Goal: Check status: Check status

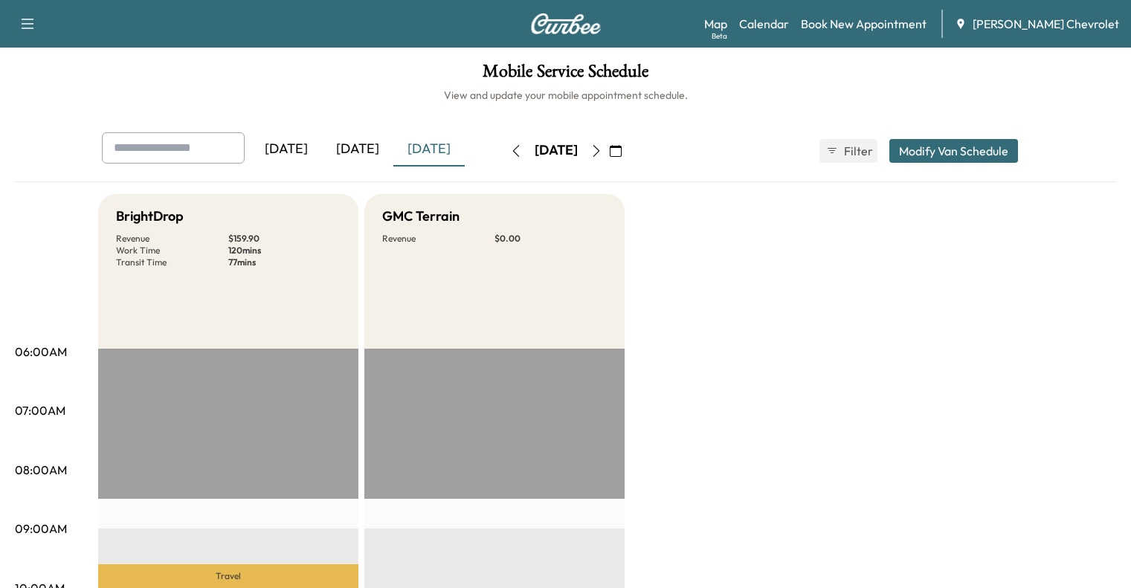
scroll to position [392, 0]
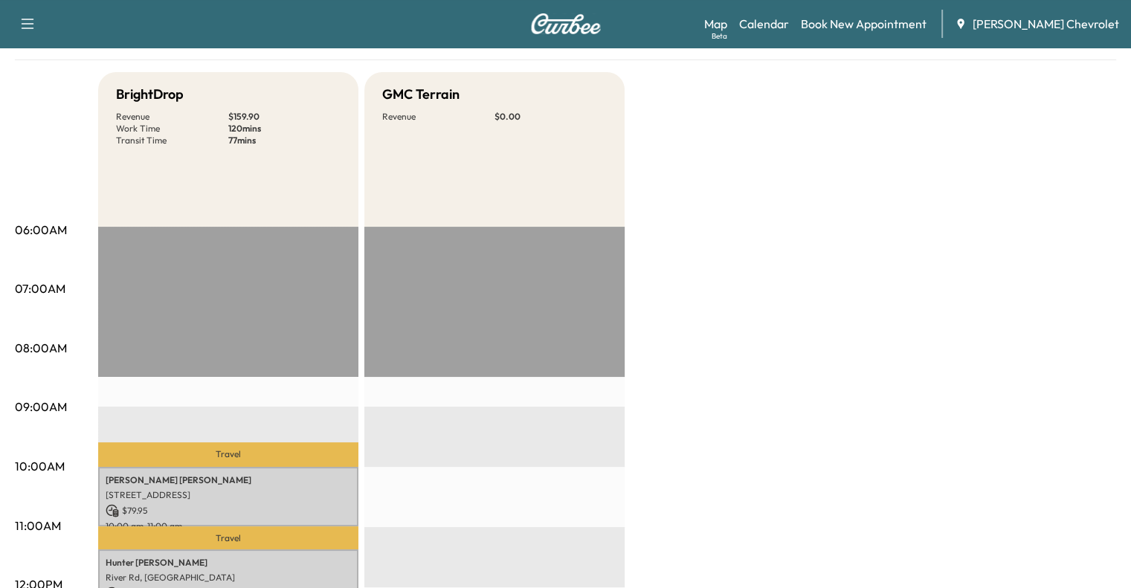
scroll to position [138, 0]
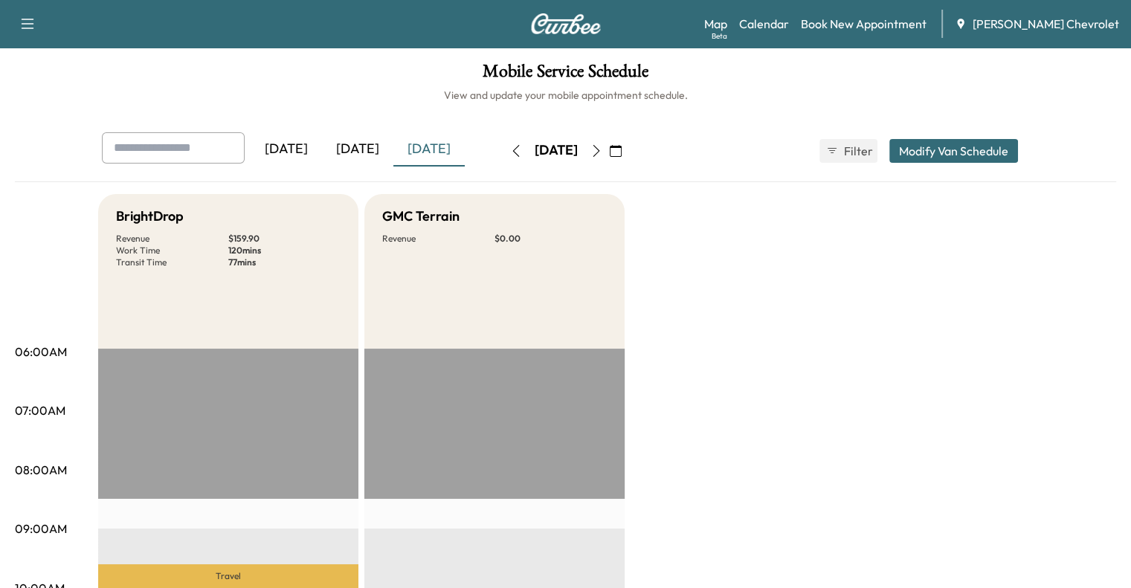
click at [602, 152] on icon "button" at bounding box center [596, 151] width 12 height 12
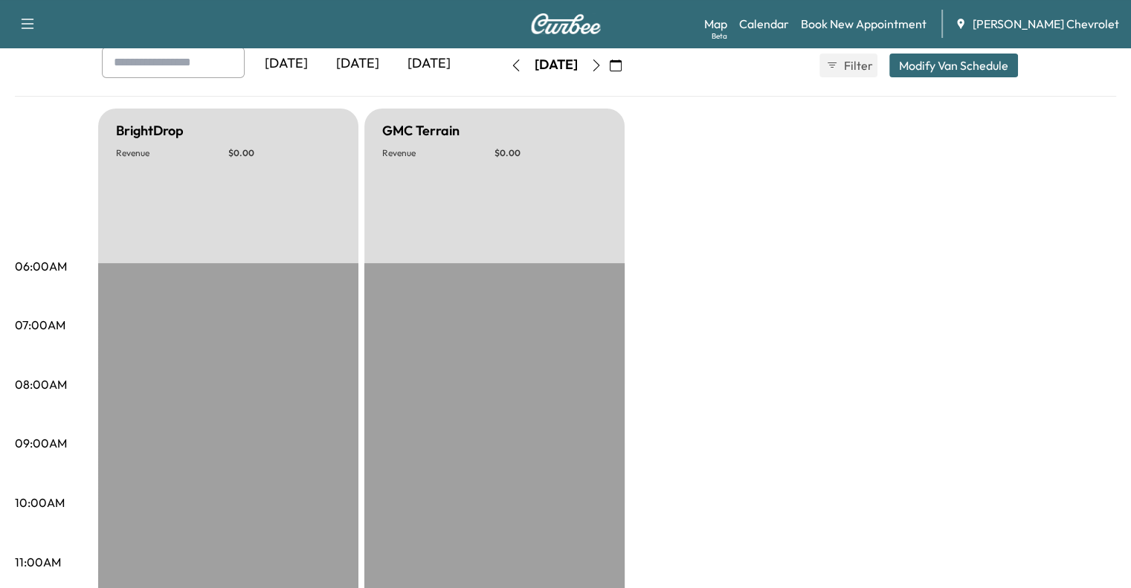
scroll to position [86, 0]
click at [622, 64] on icon "button" at bounding box center [616, 65] width 12 height 12
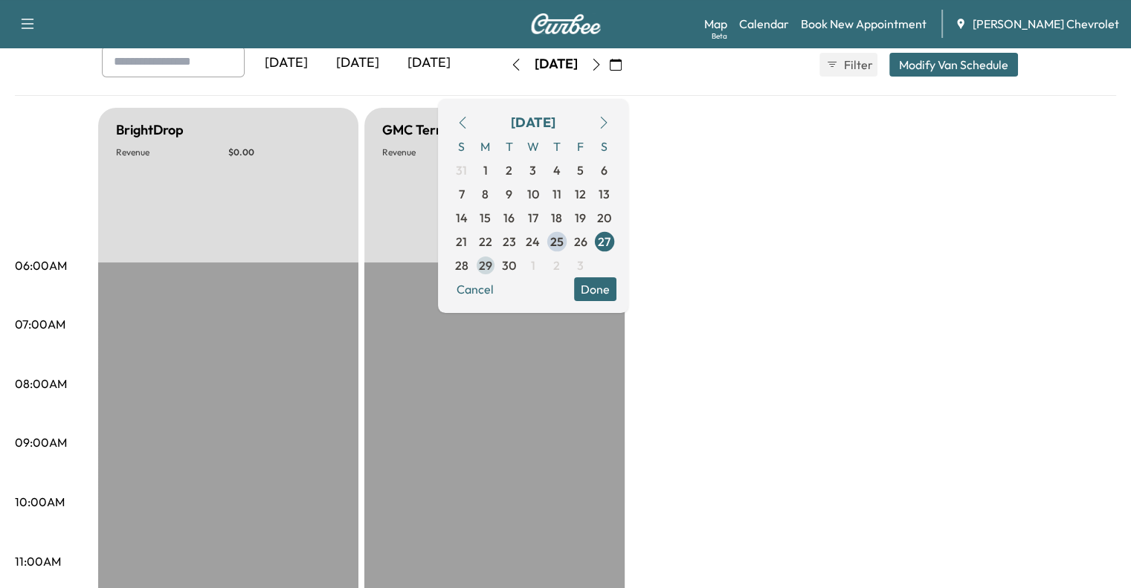
click at [497, 274] on span "29" at bounding box center [486, 266] width 24 height 24
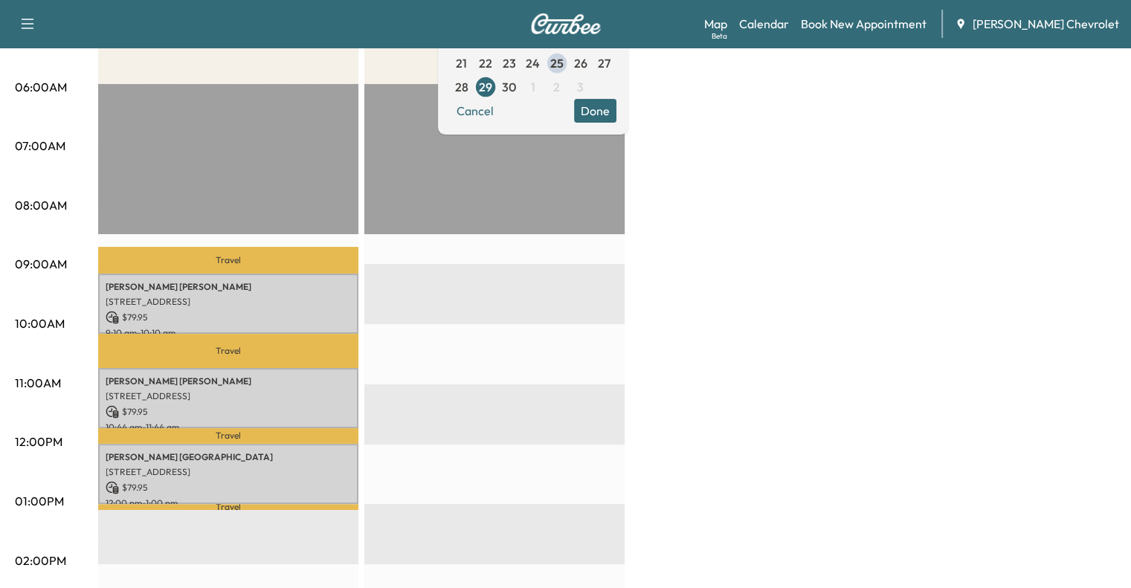
scroll to position [271, 0]
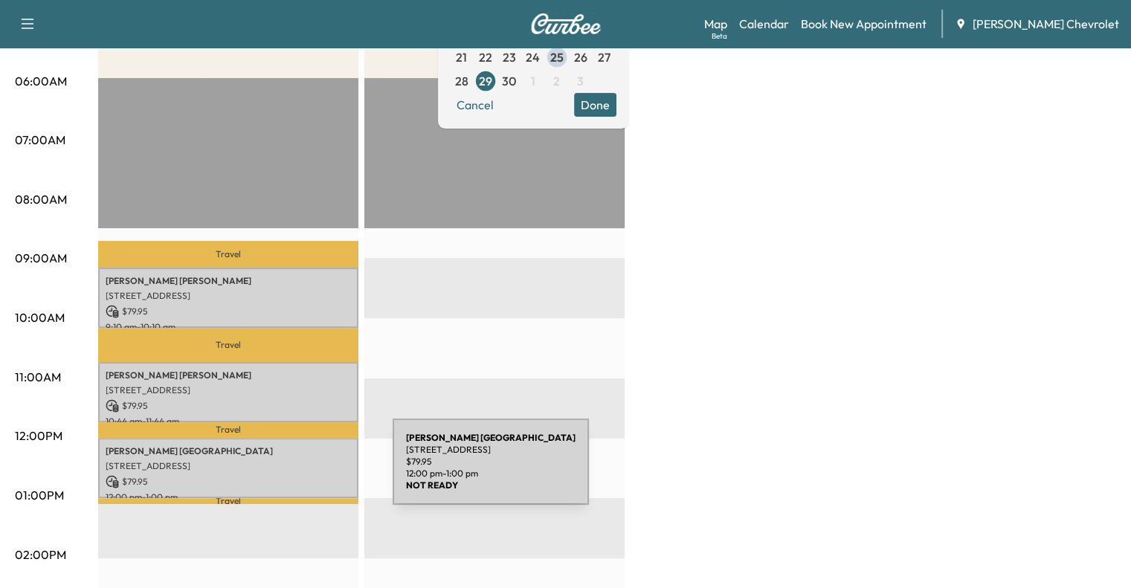
click at [281, 475] on p "$ 79.95" at bounding box center [228, 481] width 245 height 13
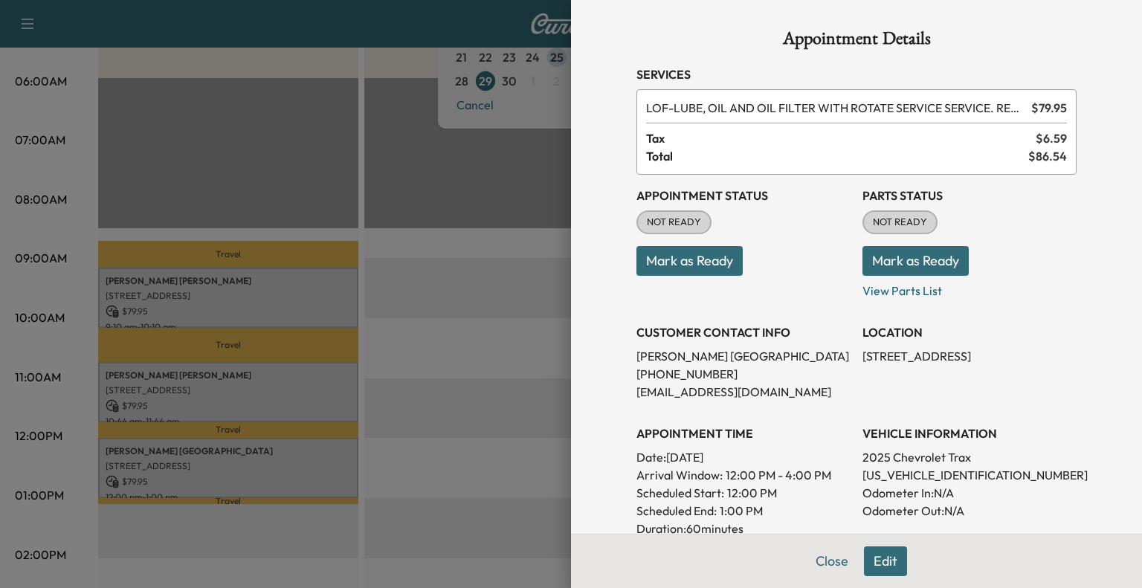
drag, startPoint x: 825, startPoint y: 557, endPoint x: 752, endPoint y: 532, distance: 77.6
click at [752, 532] on p "Duration: 60 minutes" at bounding box center [743, 529] width 214 height 18
click at [826, 553] on button "Close" at bounding box center [832, 561] width 52 height 30
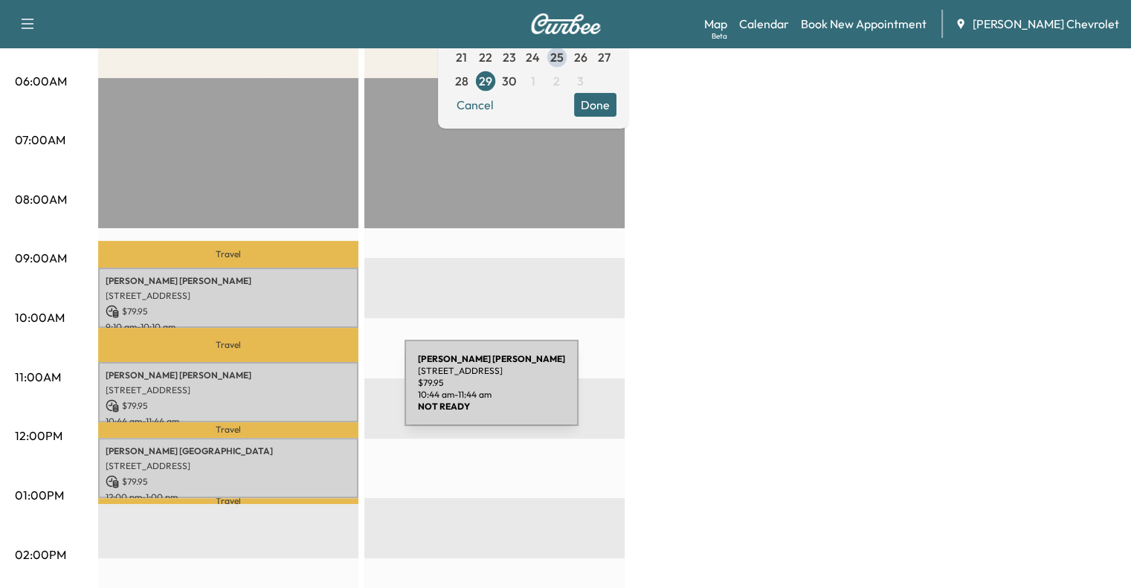
click at [293, 392] on p "[STREET_ADDRESS]" at bounding box center [228, 390] width 245 height 12
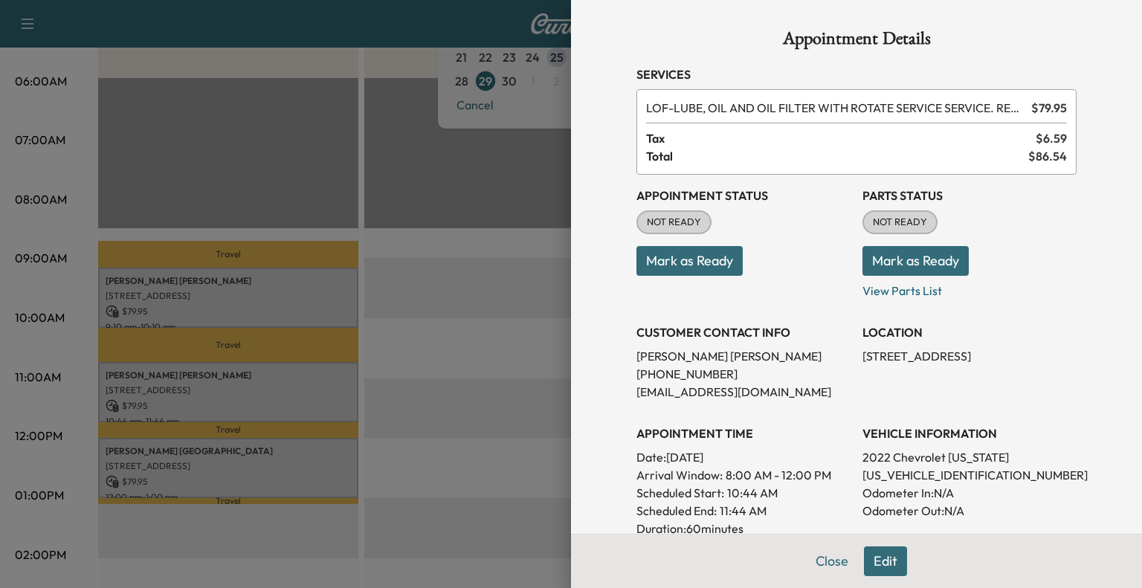
click at [807, 544] on div "Close Edit" at bounding box center [856, 561] width 571 height 54
click at [819, 555] on button "Close" at bounding box center [832, 561] width 52 height 30
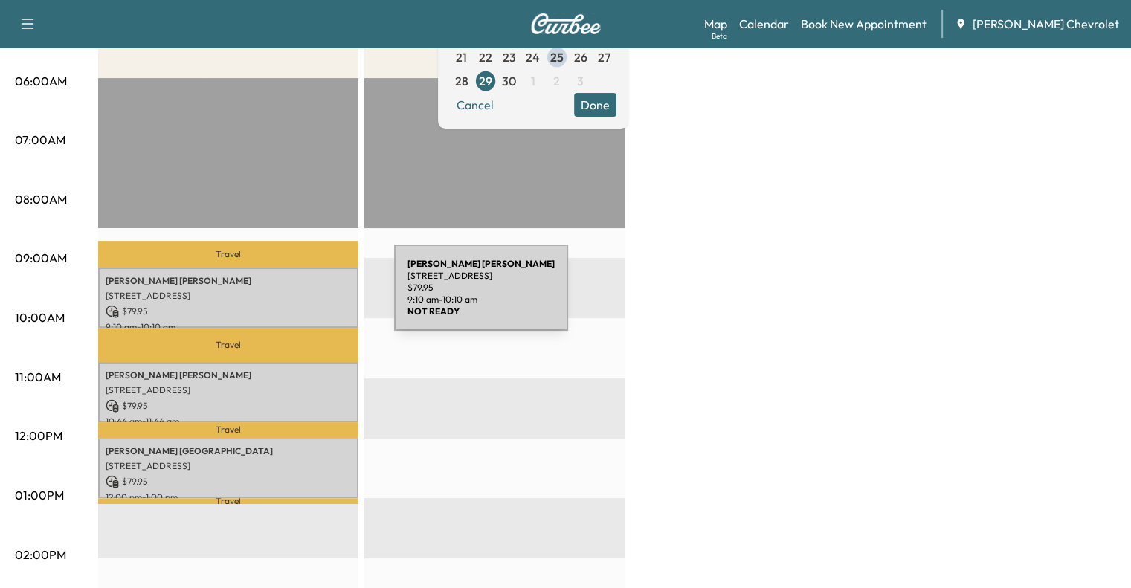
click at [283, 297] on p "[STREET_ADDRESS]" at bounding box center [228, 296] width 245 height 12
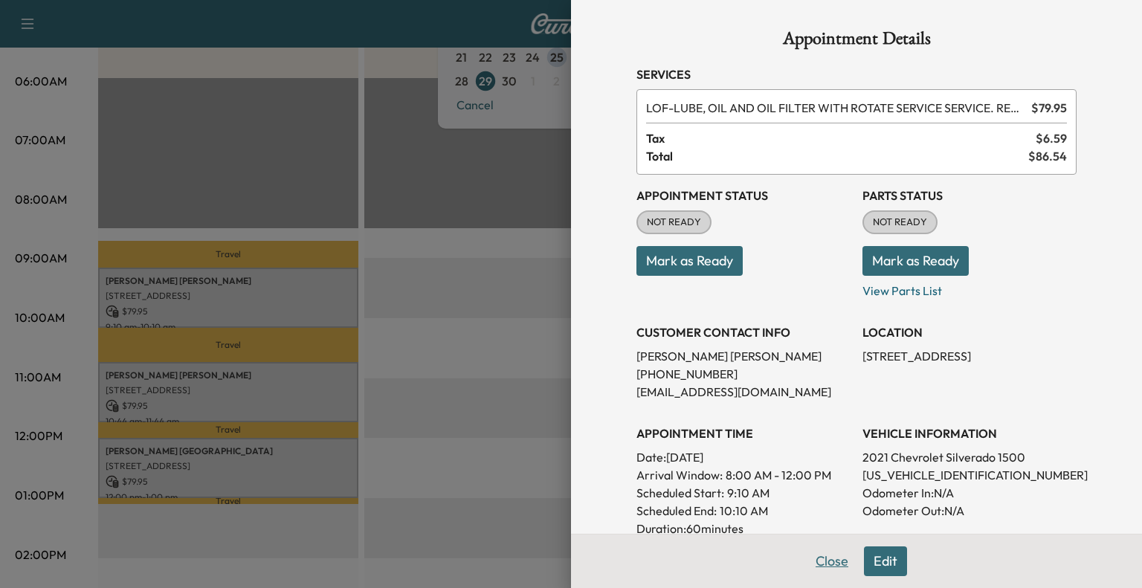
click at [814, 561] on button "Close" at bounding box center [832, 561] width 52 height 30
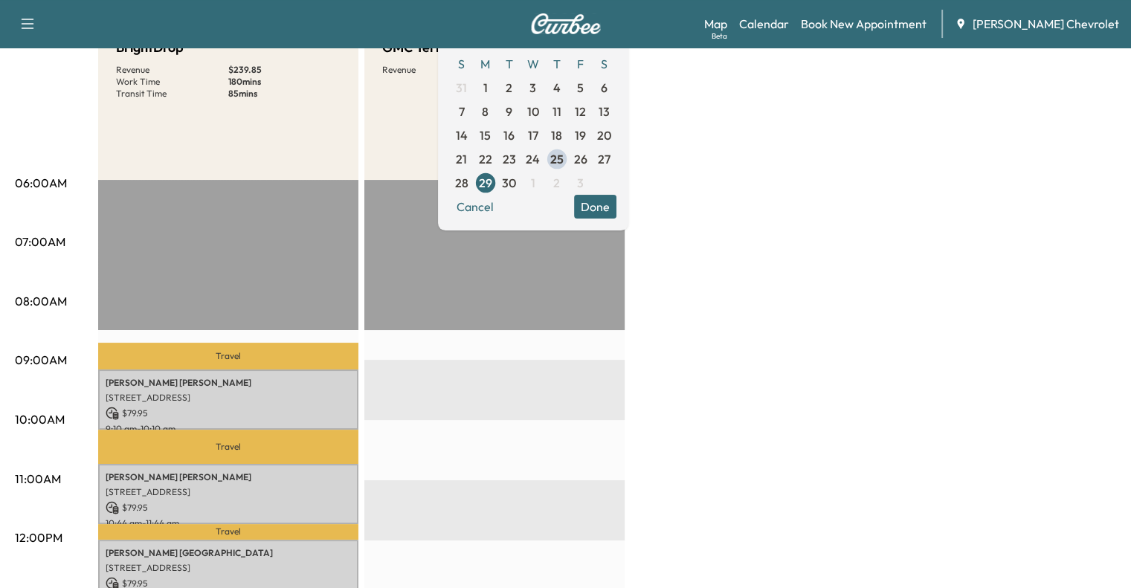
scroll to position [166, 0]
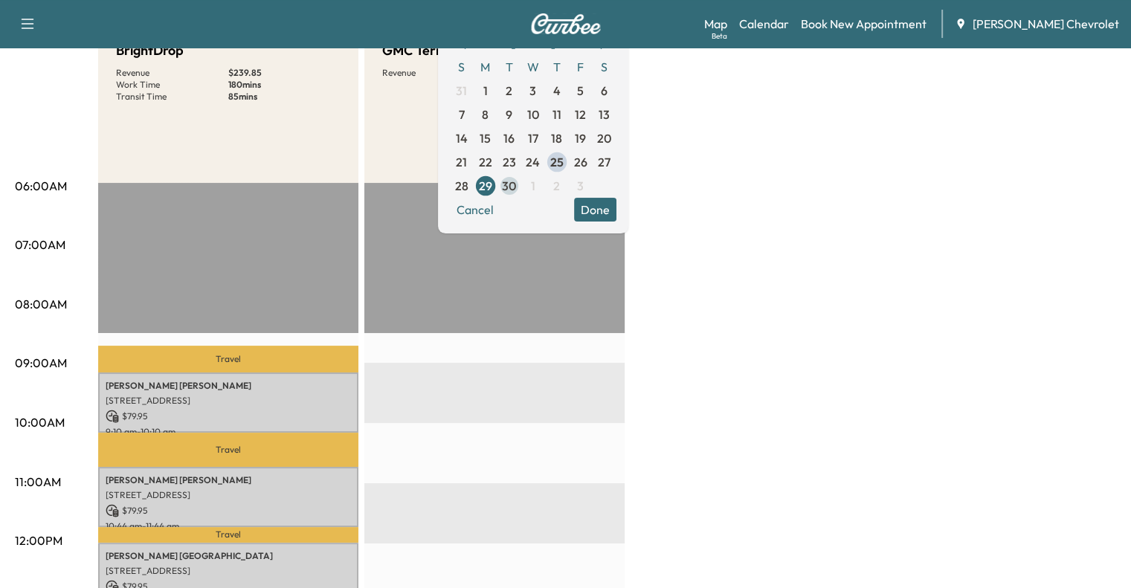
click at [516, 189] on span "30" at bounding box center [509, 186] width 14 height 18
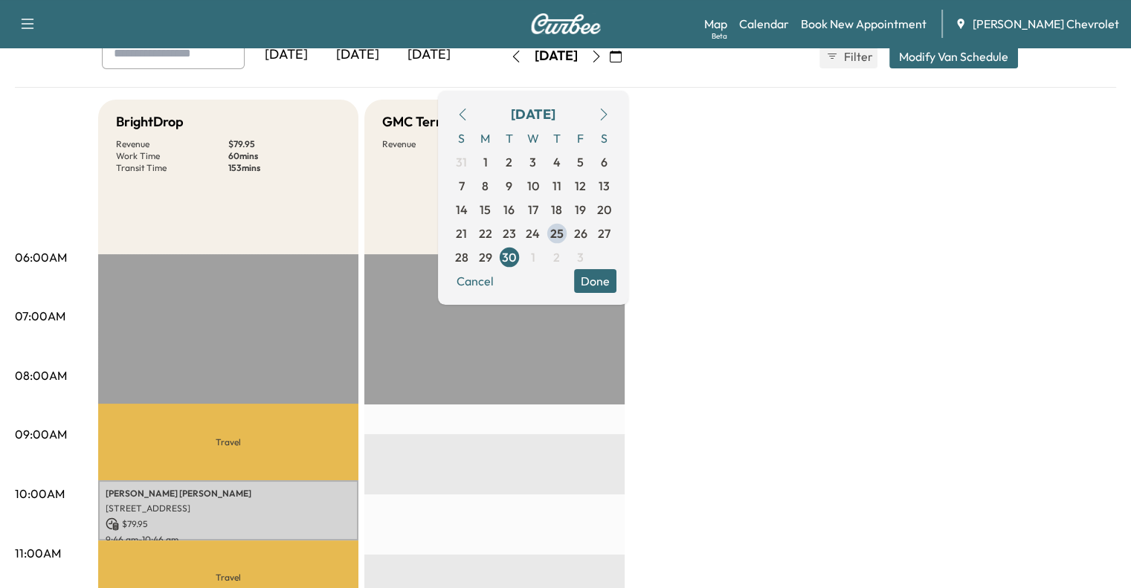
scroll to position [94, 0]
click at [535, 253] on span "1" at bounding box center [533, 258] width 4 height 18
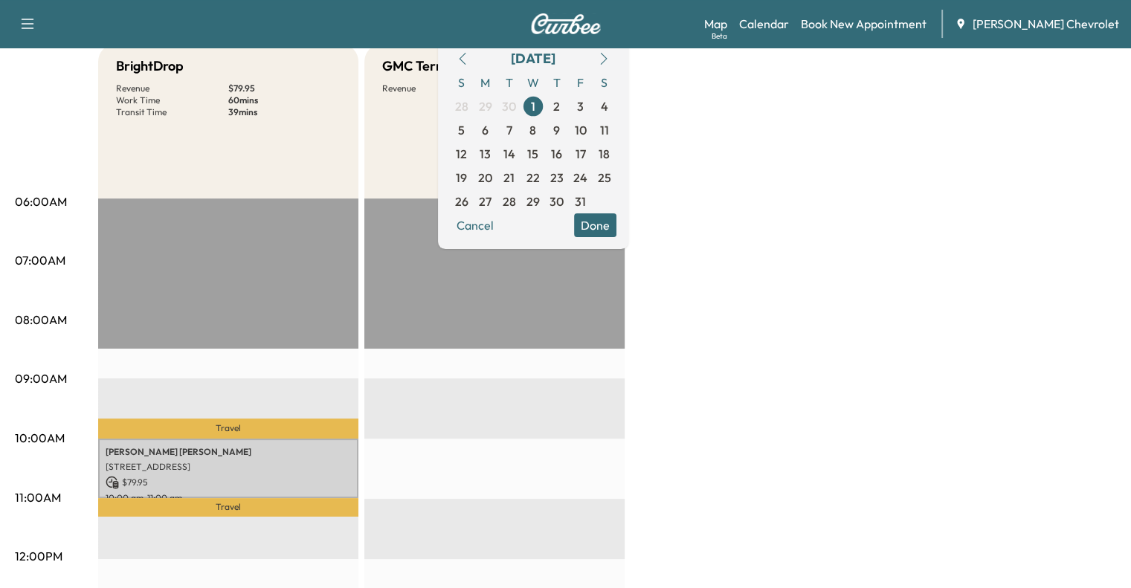
scroll to position [149, 0]
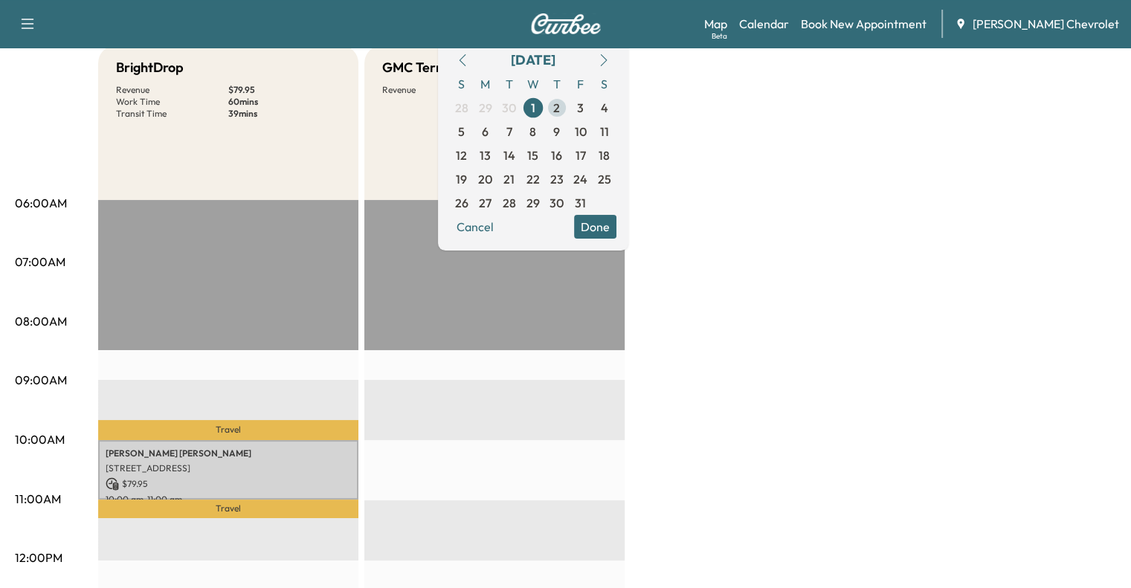
click at [560, 108] on span "2" at bounding box center [556, 108] width 7 height 18
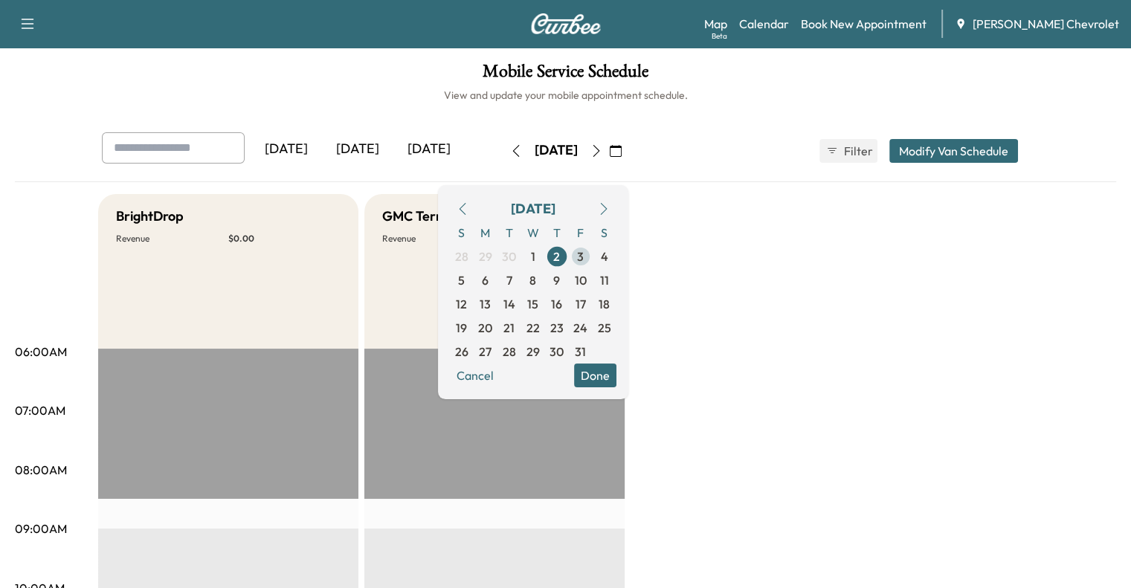
click at [584, 254] on span "3" at bounding box center [580, 257] width 7 height 18
click at [465, 286] on span "5" at bounding box center [461, 280] width 7 height 18
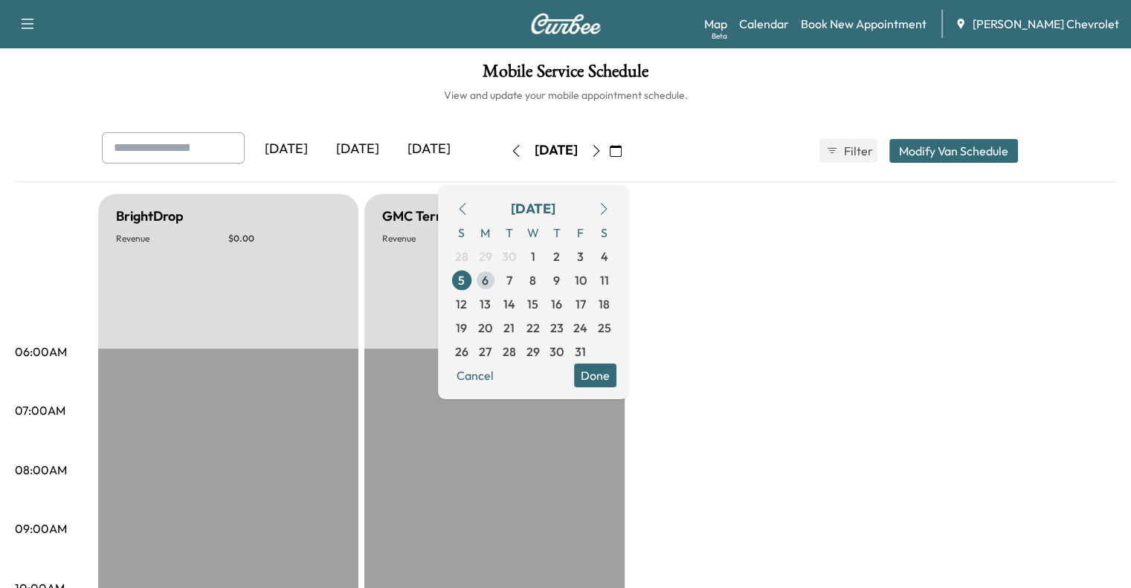
click at [488, 280] on span "6" at bounding box center [485, 280] width 7 height 18
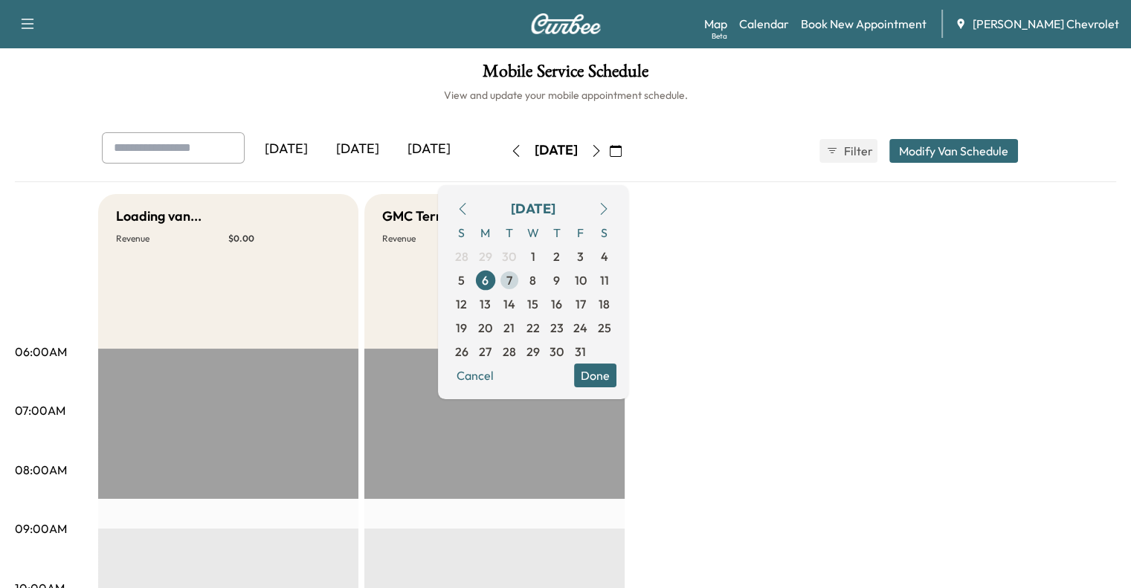
click at [521, 281] on span "7" at bounding box center [509, 280] width 24 height 24
click at [492, 258] on span "29" at bounding box center [485, 257] width 13 height 18
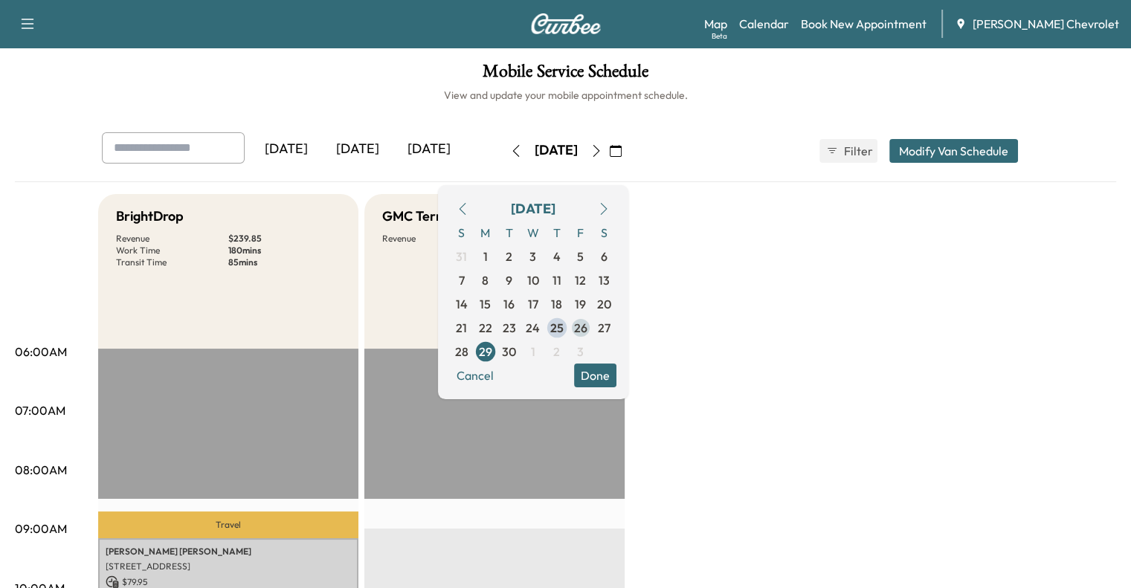
click at [593, 328] on span "26" at bounding box center [581, 328] width 24 height 24
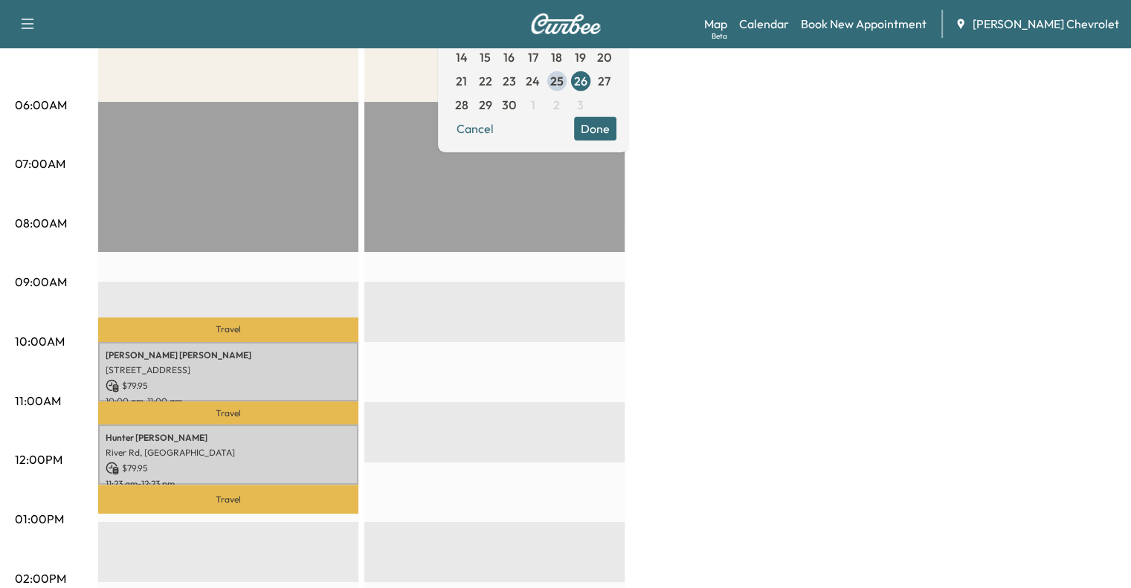
scroll to position [161, 0]
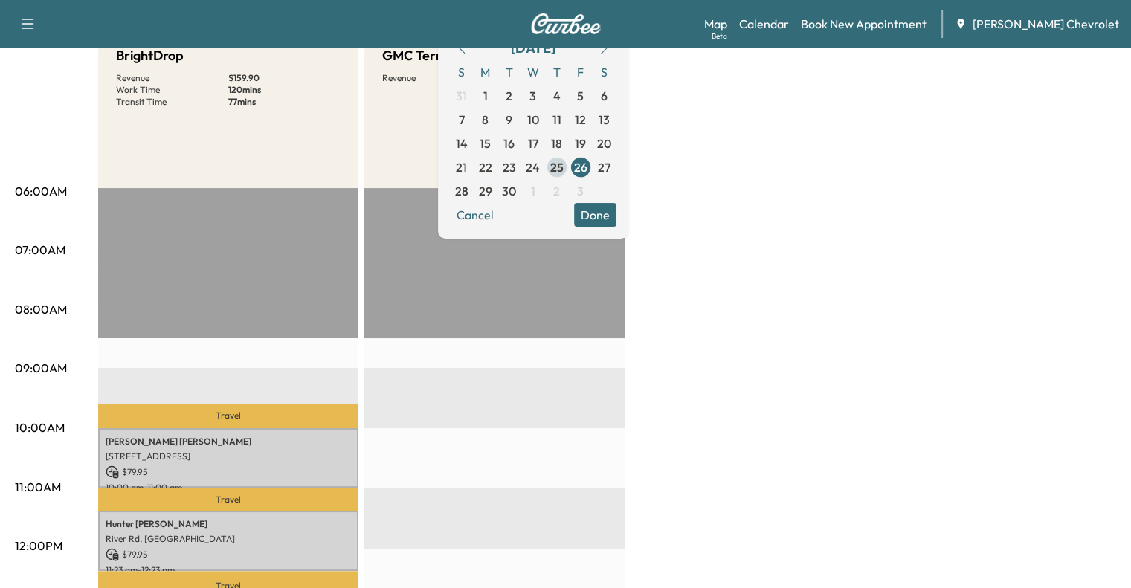
click at [564, 165] on span "25" at bounding box center [556, 167] width 13 height 18
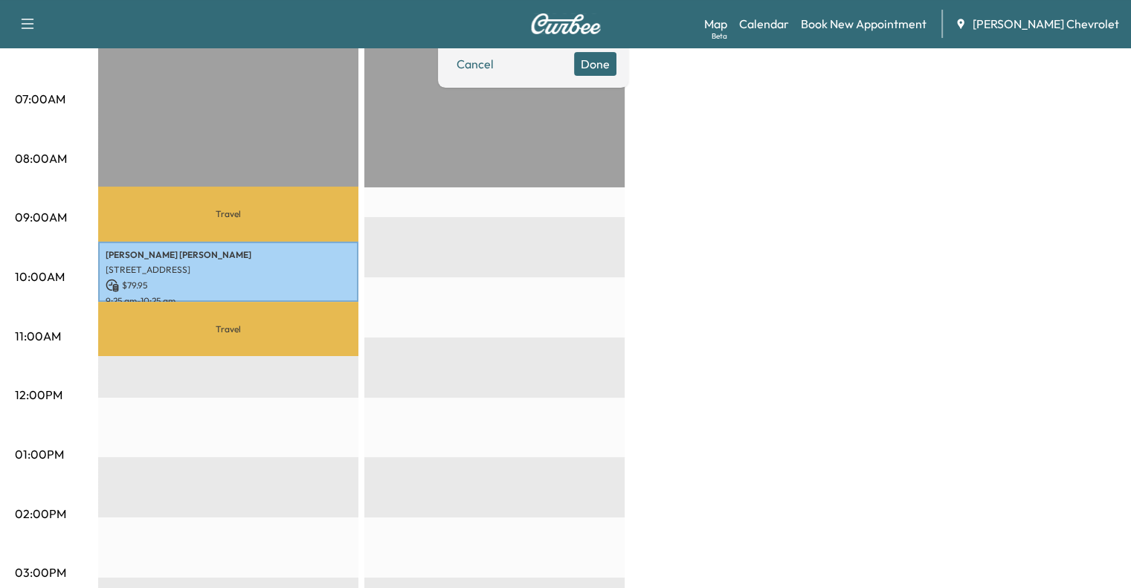
scroll to position [276, 0]
